Goal: Transaction & Acquisition: Book appointment/travel/reservation

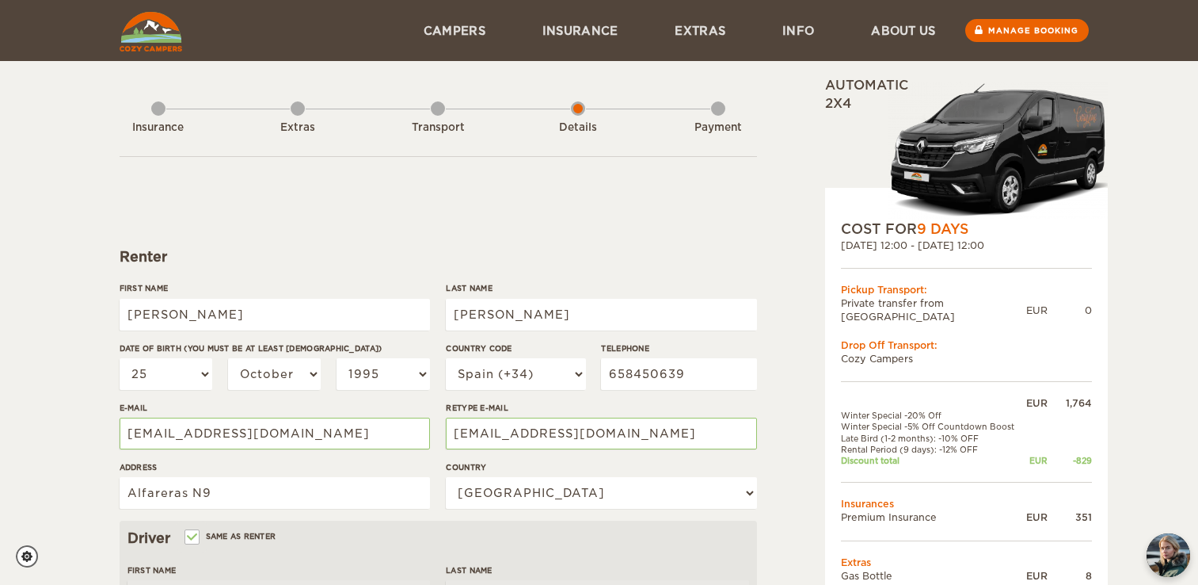
select select "25"
select select "10"
select select "1995"
select select "34"
select select "196"
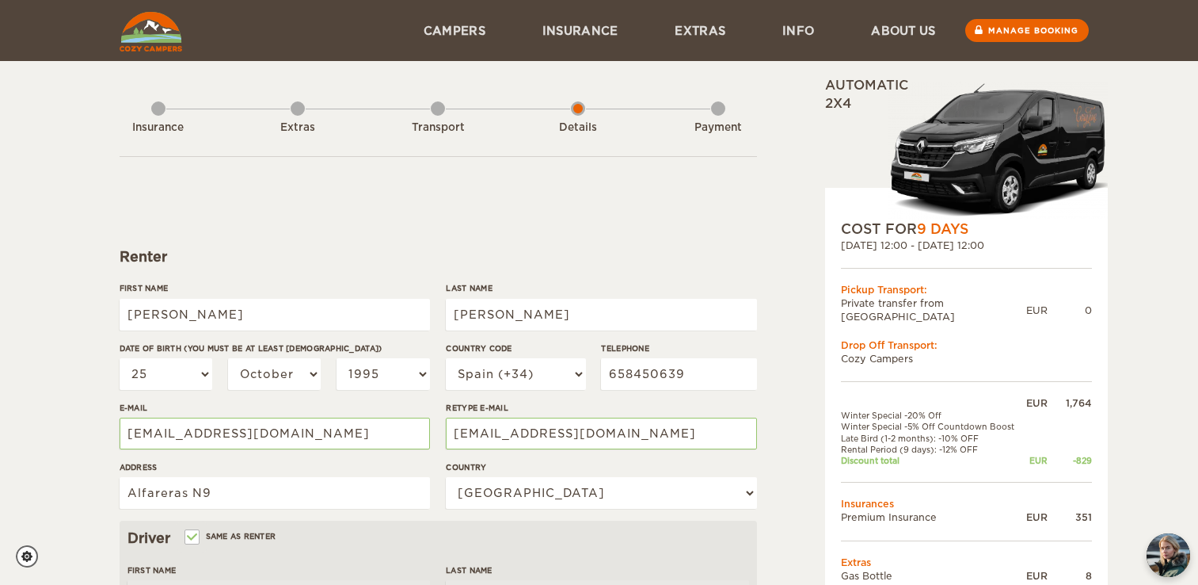
select select "25"
select select "10"
select select "1995"
select select "2"
click at [128, 11] on link at bounding box center [151, 30] width 72 height 61
